Goal: Task Accomplishment & Management: Use online tool/utility

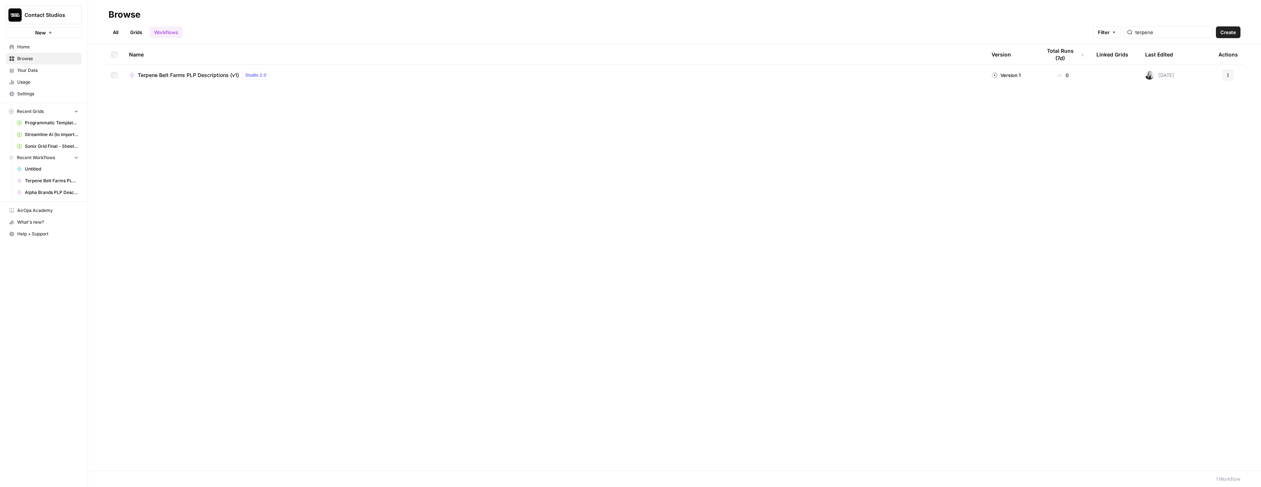
click at [207, 77] on span "Terpene Belt Farms PLP Descriptions (v1)" at bounding box center [188, 74] width 101 height 7
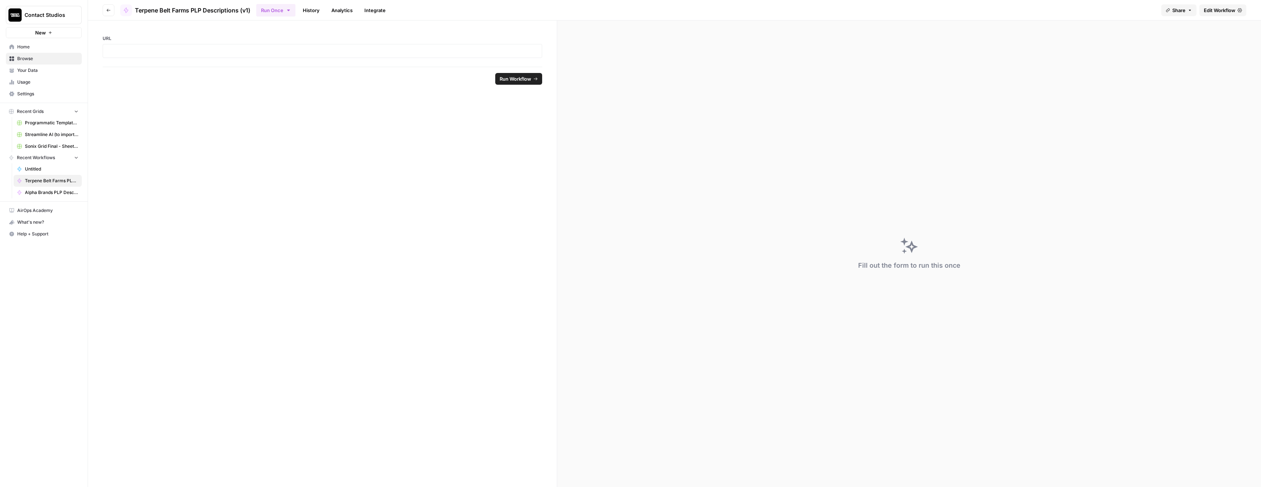
click at [1219, 9] on span "Edit Workflow" at bounding box center [1220, 10] width 32 height 7
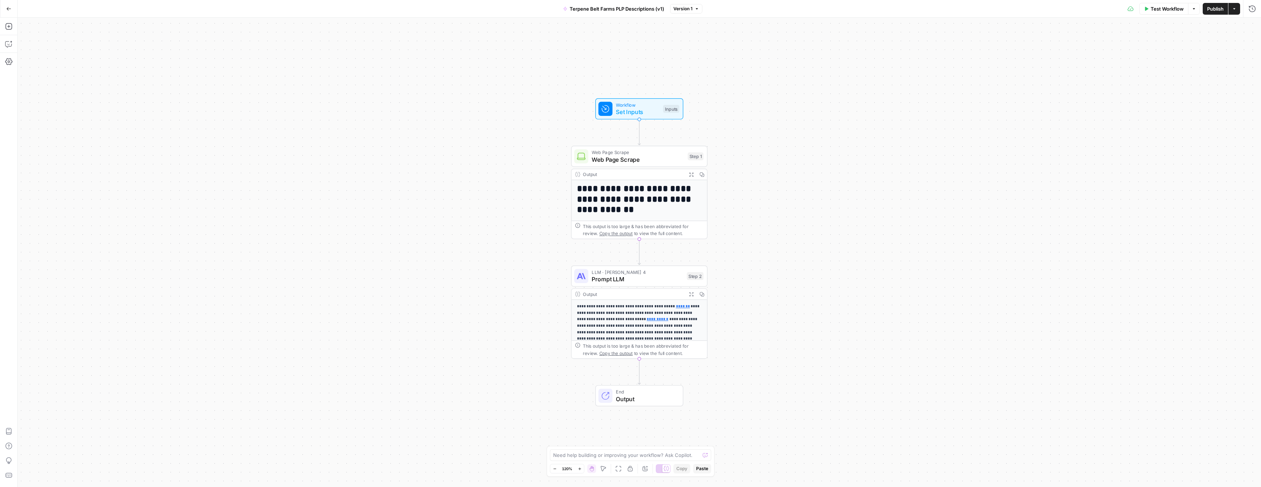
click at [666, 293] on div "Output" at bounding box center [633, 293] width 100 height 7
click at [655, 312] on p "**********" at bounding box center [639, 322] width 125 height 38
click at [668, 279] on span "Prompt LLM" at bounding box center [638, 279] width 92 height 9
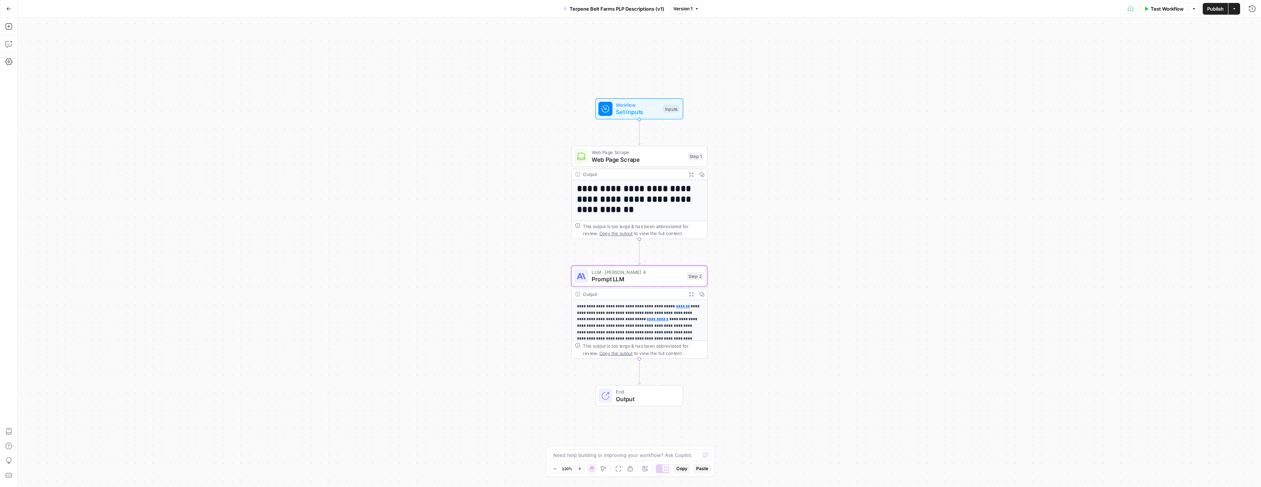
click at [668, 279] on span "Prompt LLM" at bounding box center [638, 279] width 92 height 9
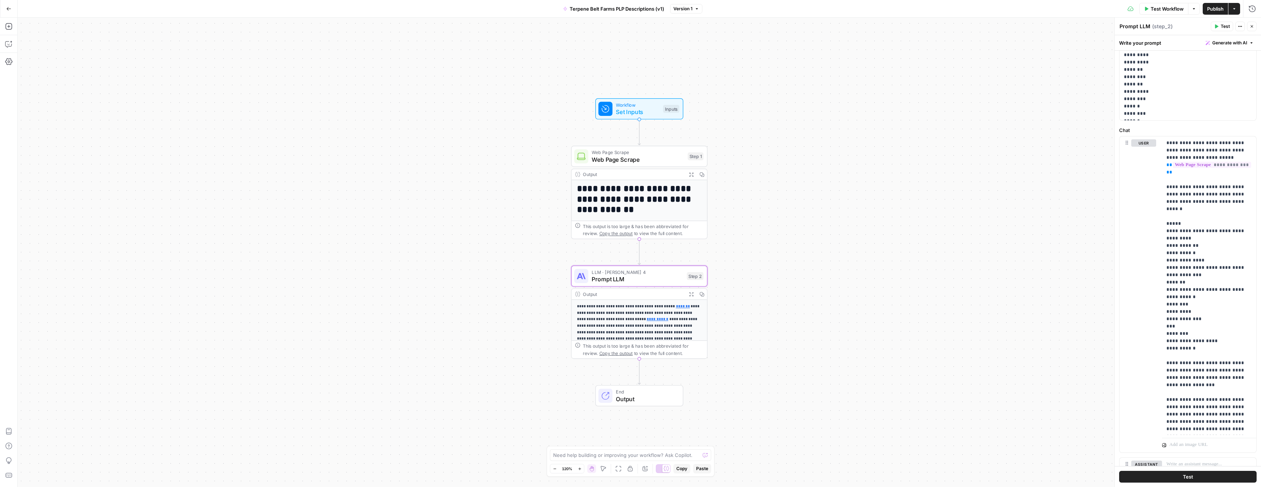
scroll to position [328, 0]
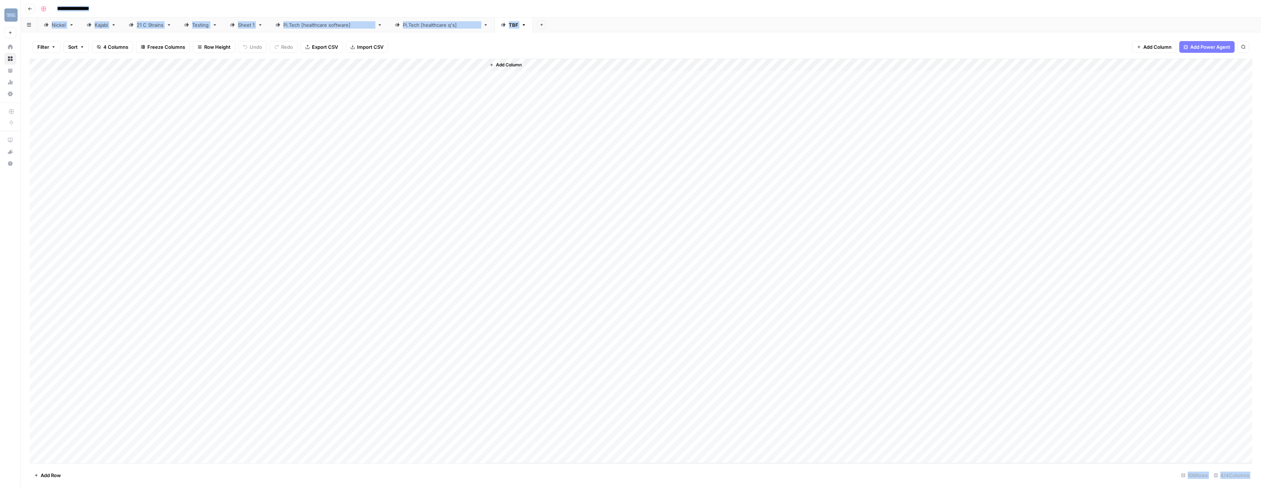
click at [36, 63] on div "Add Column" at bounding box center [641, 261] width 1223 height 404
click at [62, 478] on span "Delete 106 Rows" at bounding box center [53, 474] width 38 height 7
click at [608, 80] on button "Delete" at bounding box center [604, 84] width 25 height 13
click at [521, 26] on icon "button" at bounding box center [523, 24] width 5 height 5
click at [500, 40] on span "Rename Sheet" at bounding box center [507, 38] width 35 height 7
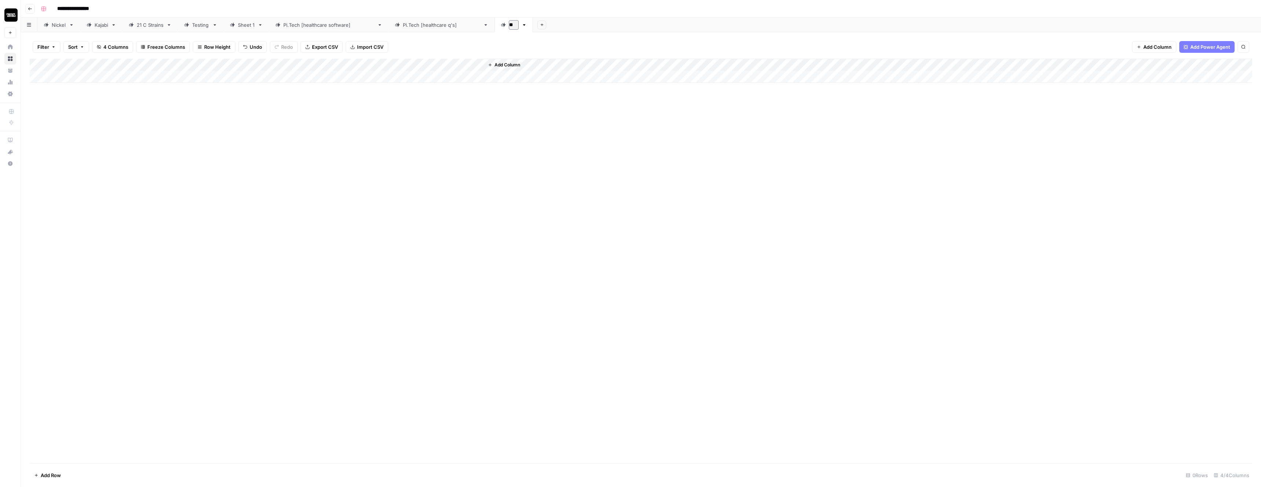
type input "*"
type input "**"
click at [534, 150] on div "Add Column" at bounding box center [641, 261] width 1223 height 404
click at [209, 75] on div "Add Column" at bounding box center [641, 71] width 1223 height 24
click at [180, 79] on div "Add Column" at bounding box center [641, 77] width 1223 height 37
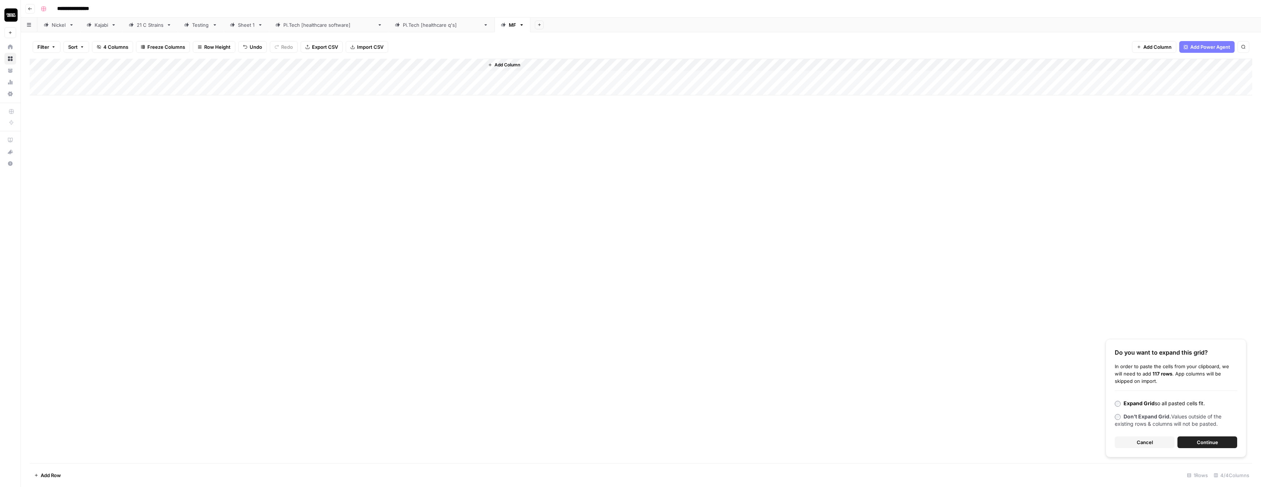
click at [1193, 435] on div "Do you want to expand this grid? In order to paste the cells from your clipboar…" at bounding box center [1176, 398] width 141 height 118
click at [1202, 440] on span "Continue" at bounding box center [1207, 441] width 21 height 7
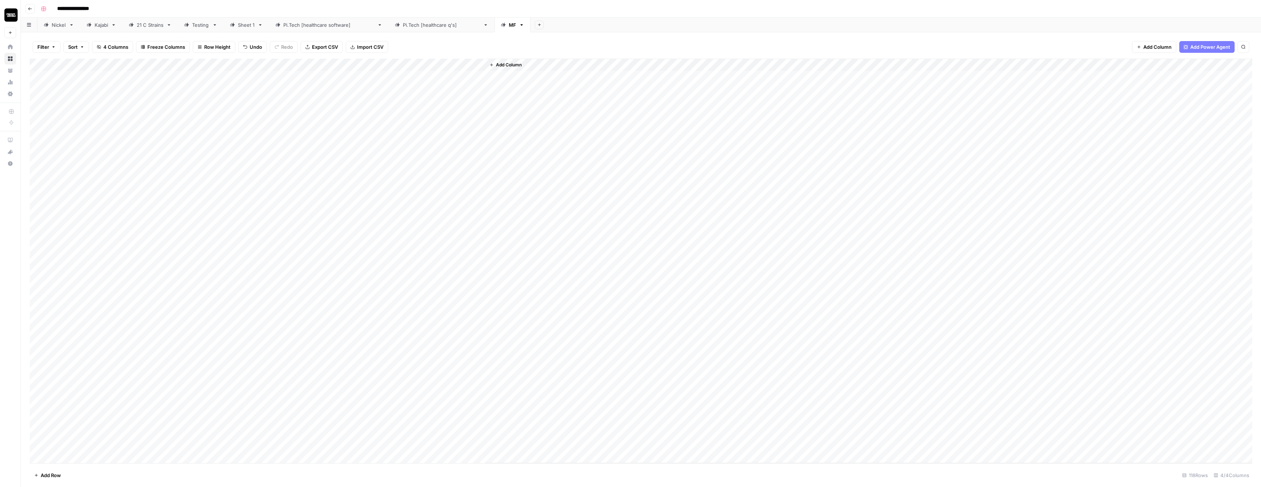
click at [345, 65] on div "Add Column" at bounding box center [641, 261] width 1223 height 404
click at [366, 80] on span "All Rows" at bounding box center [373, 81] width 46 height 7
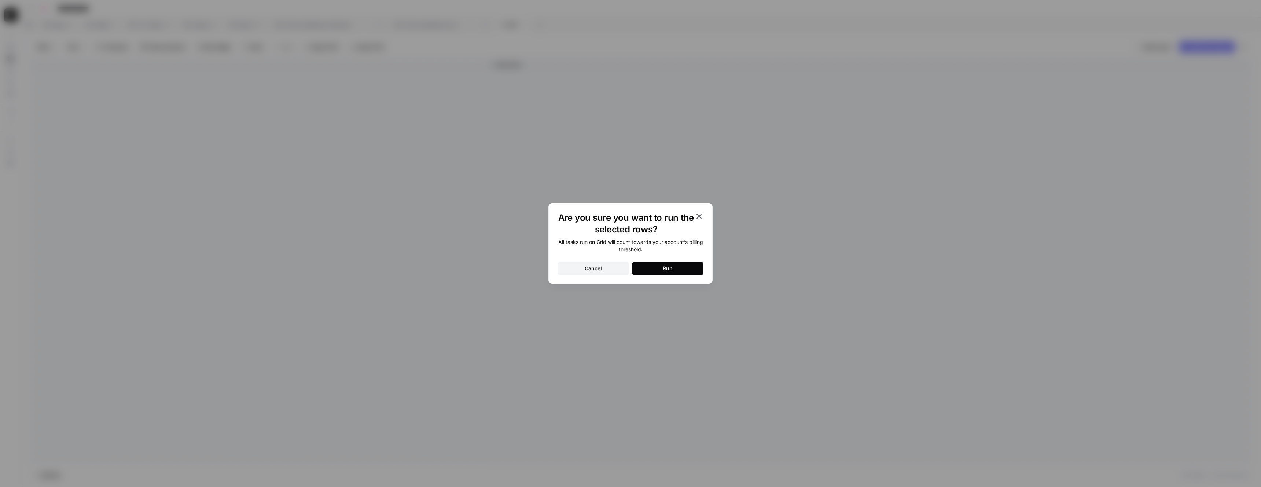
click at [664, 266] on div "Run" at bounding box center [668, 268] width 10 height 7
